Goal: Transaction & Acquisition: Obtain resource

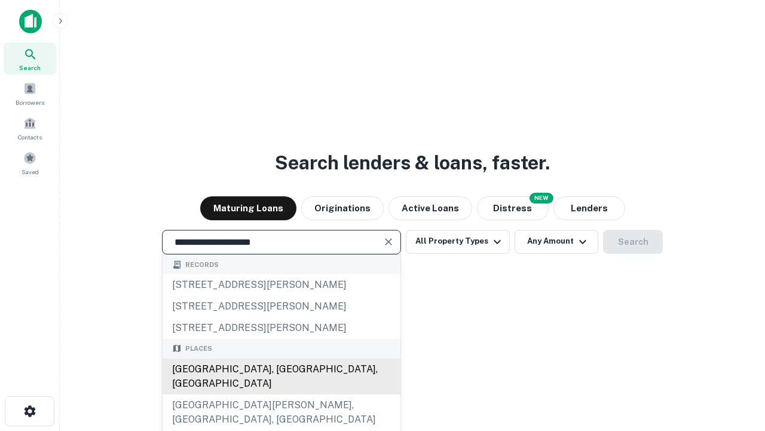
click at [281, 394] on div "Santa Monica, CA, USA" at bounding box center [282, 376] width 238 height 36
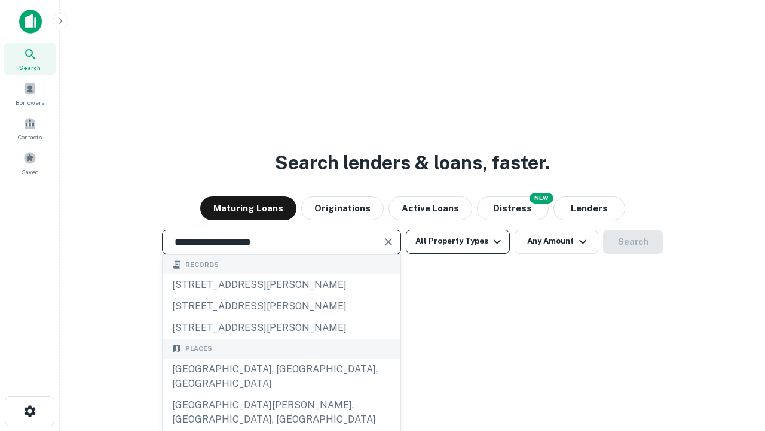
type input "**********"
click at [458, 241] on button "All Property Types" at bounding box center [458, 242] width 104 height 24
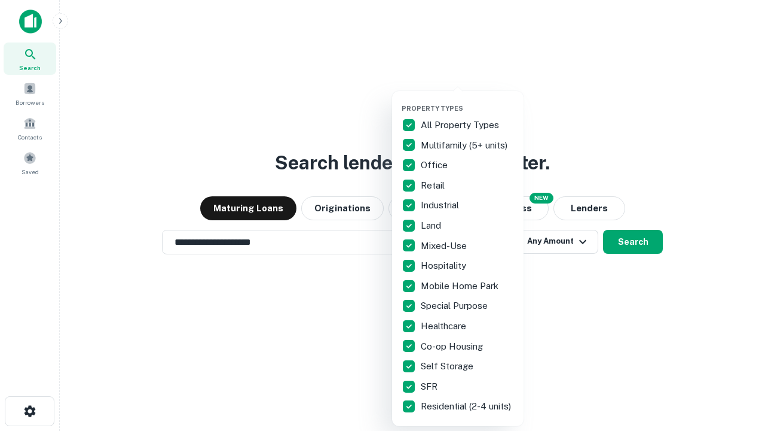
click at [468, 100] on button "button" at bounding box center [468, 100] width 132 height 1
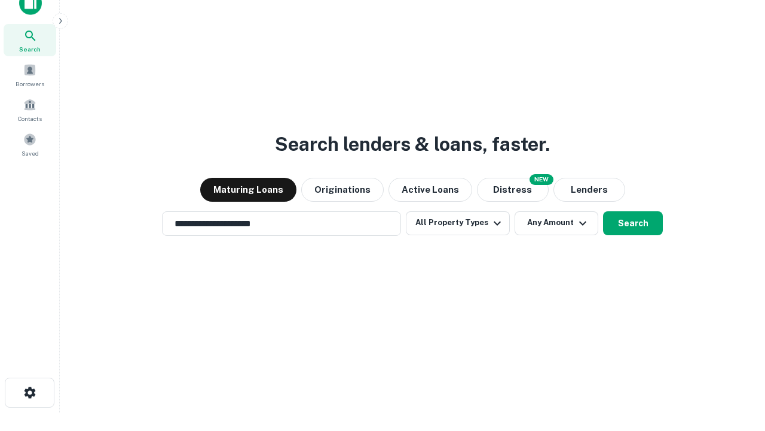
scroll to position [7, 144]
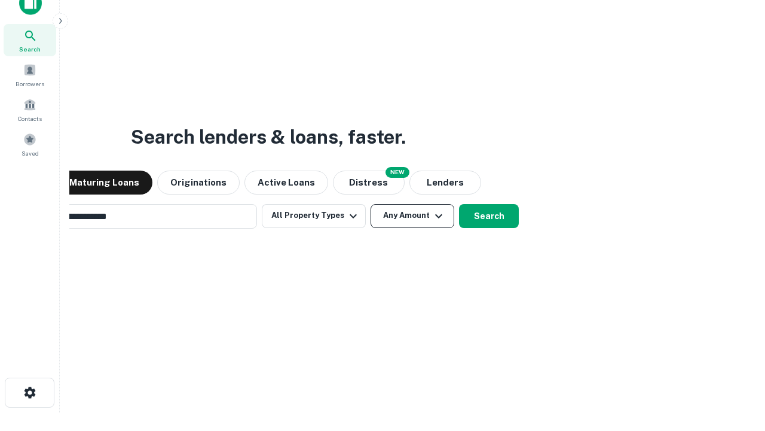
click at [371, 204] on button "Any Amount" at bounding box center [413, 216] width 84 height 24
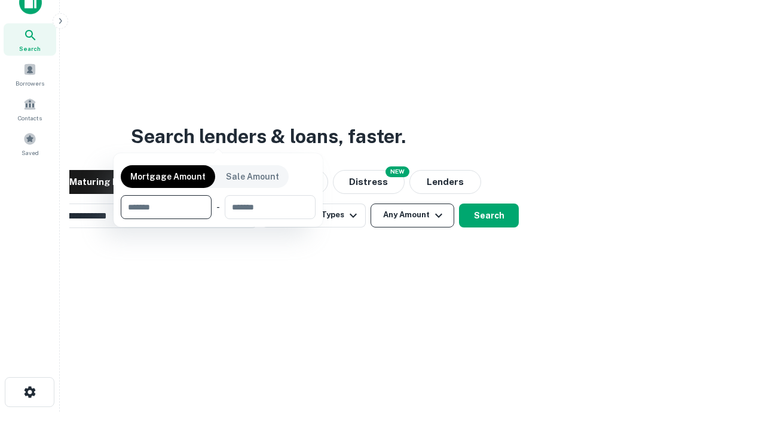
scroll to position [86, 338]
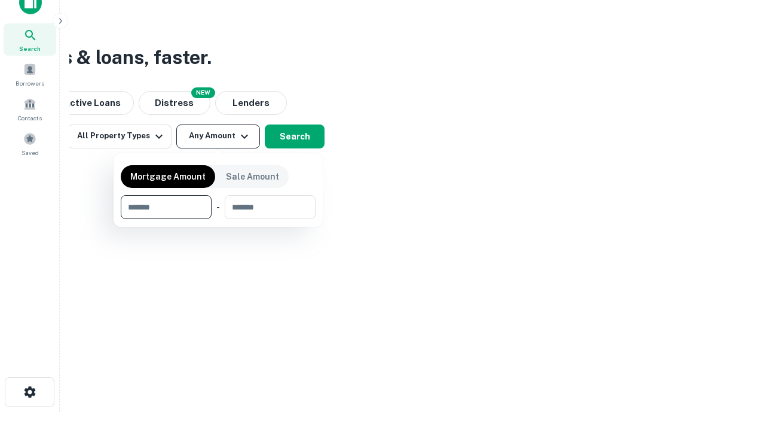
type input "*******"
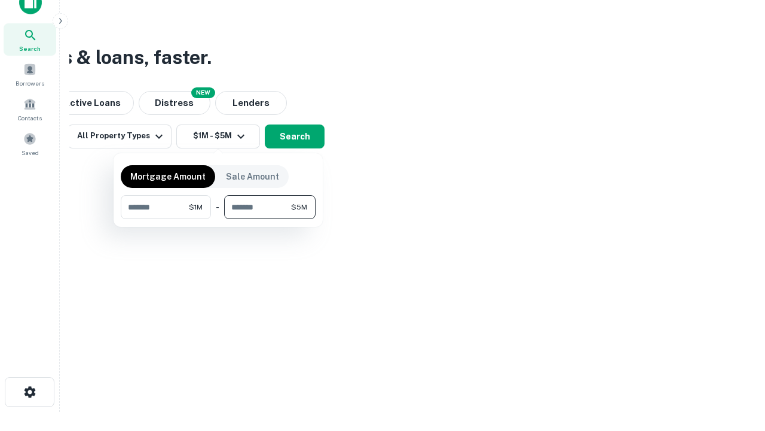
type input "*******"
click at [218, 219] on button "button" at bounding box center [218, 219] width 195 height 1
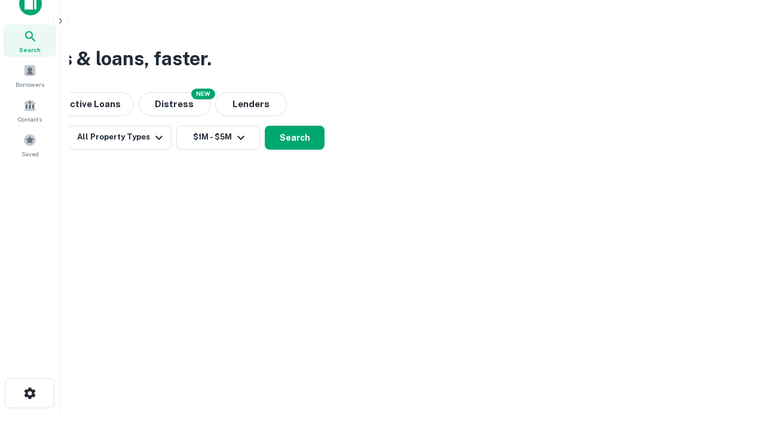
scroll to position [7, 221]
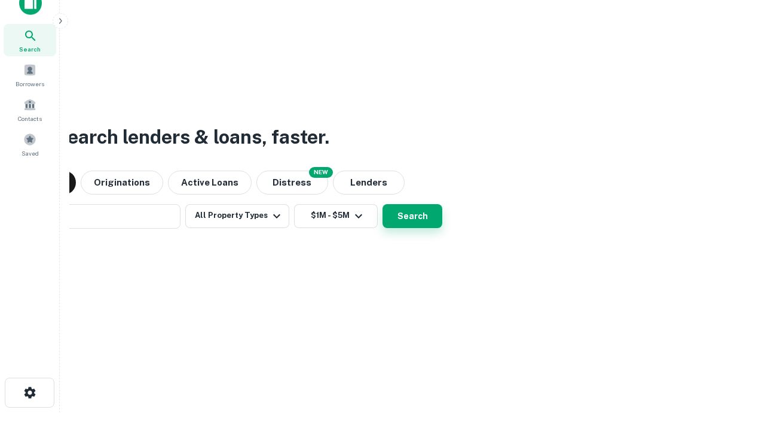
click at [383, 204] on button "Search" at bounding box center [413, 216] width 60 height 24
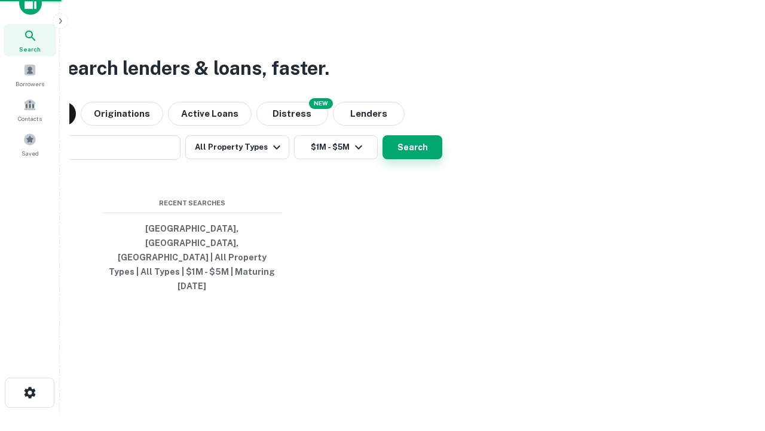
scroll to position [32, 338]
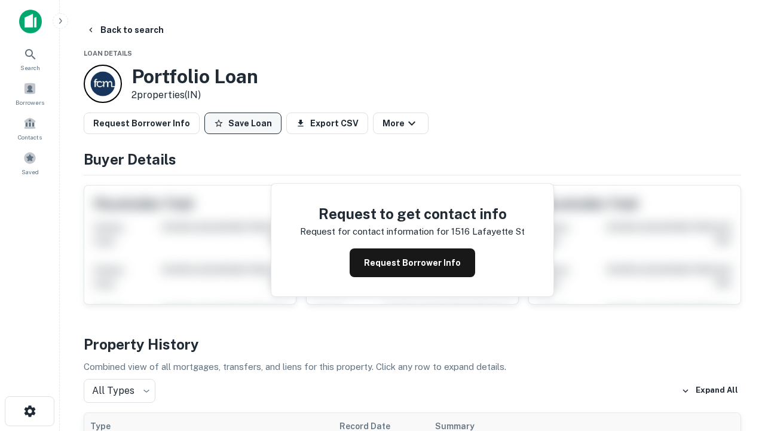
click at [243, 123] on button "Save Loan" at bounding box center [243, 123] width 77 height 22
click at [246, 123] on button "Save Loan" at bounding box center [243, 123] width 77 height 22
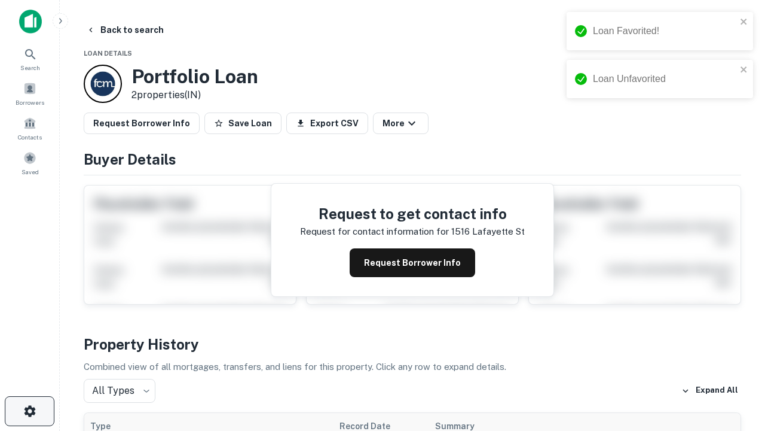
click at [29, 411] on icon "button" at bounding box center [30, 411] width 14 height 14
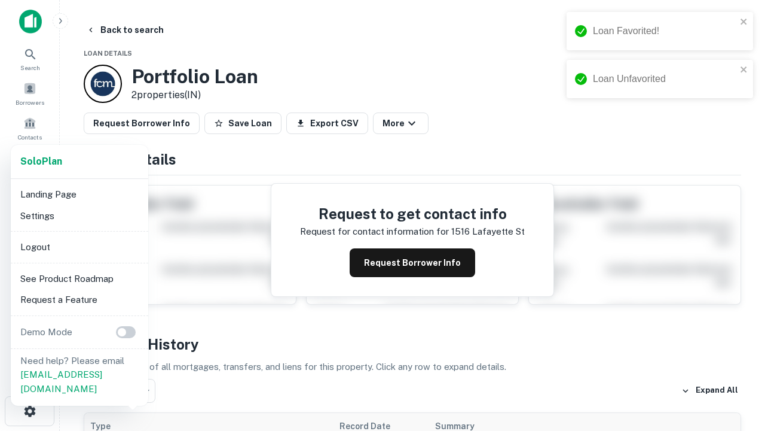
click at [79, 246] on li "Logout" at bounding box center [80, 247] width 128 height 22
